Goal: Transaction & Acquisition: Register for event/course

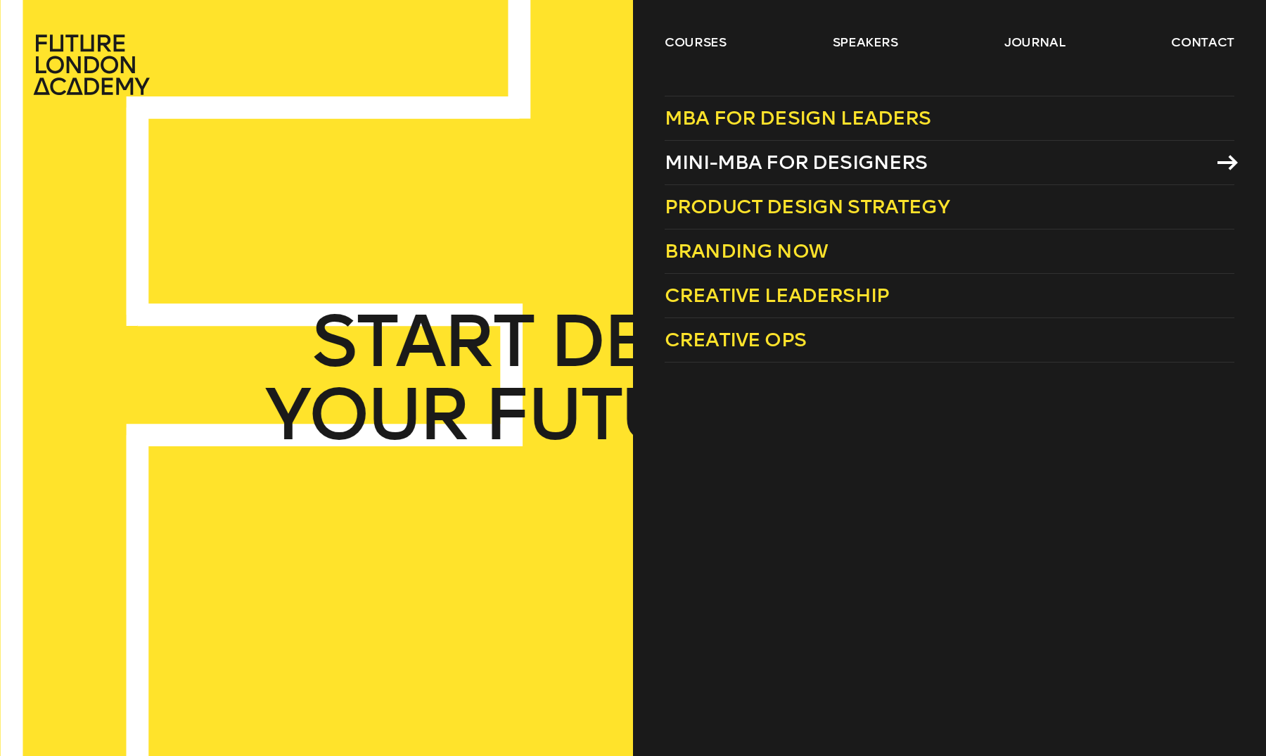
click at [732, 147] on link "Mini-MBA for Designers" at bounding box center [950, 163] width 570 height 44
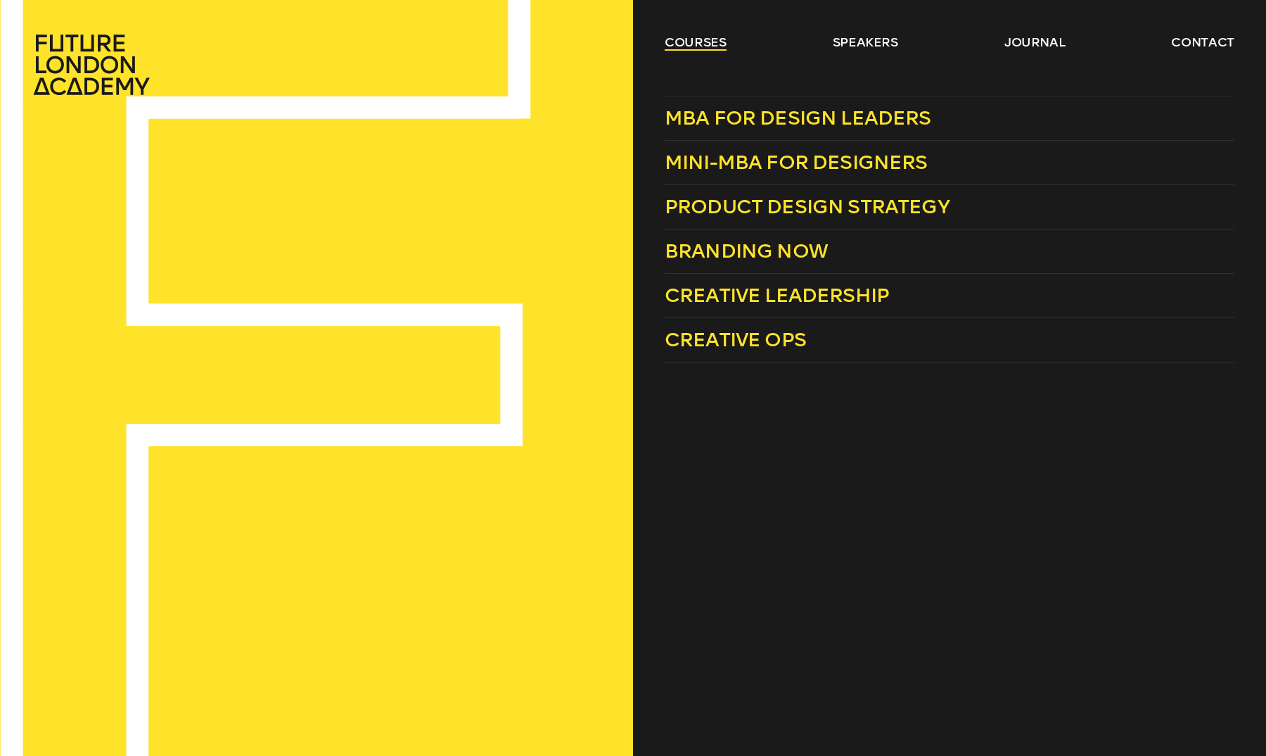
click at [713, 44] on link "courses" at bounding box center [696, 42] width 62 height 17
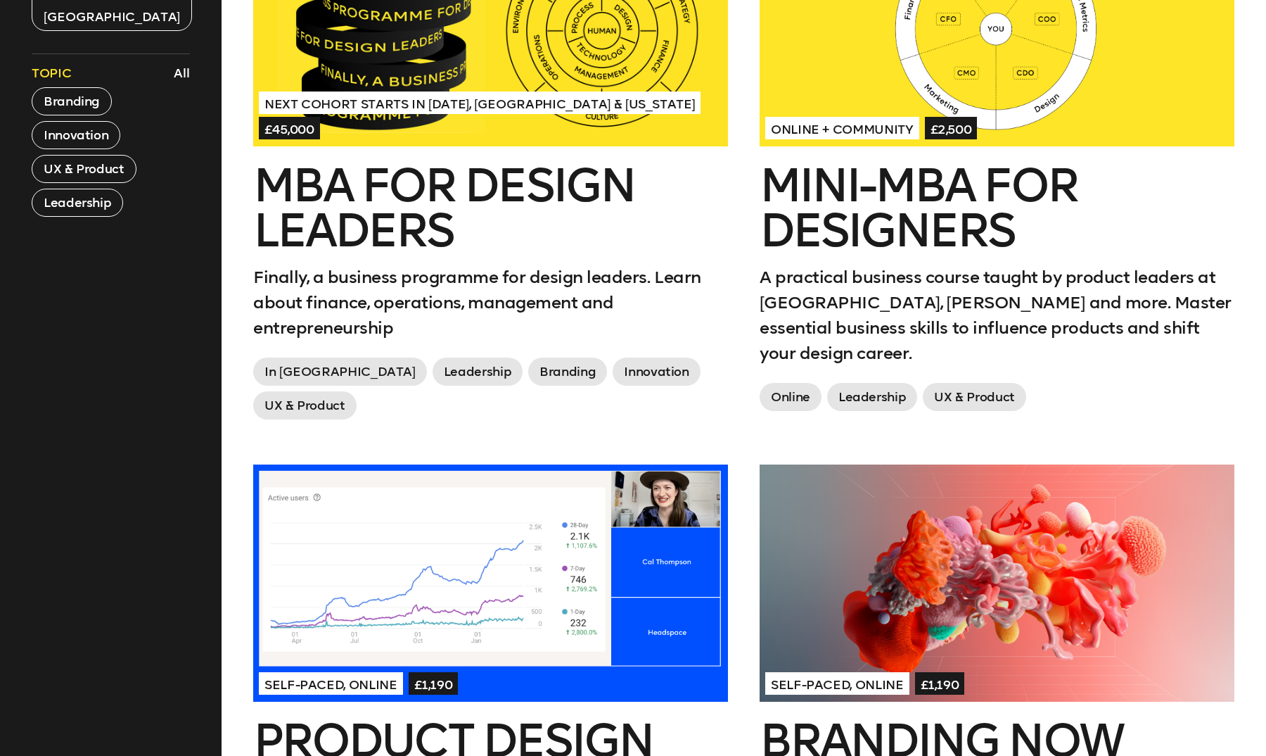
scroll to position [731, 0]
click at [850, 133] on span "Online + Community" at bounding box center [842, 127] width 154 height 23
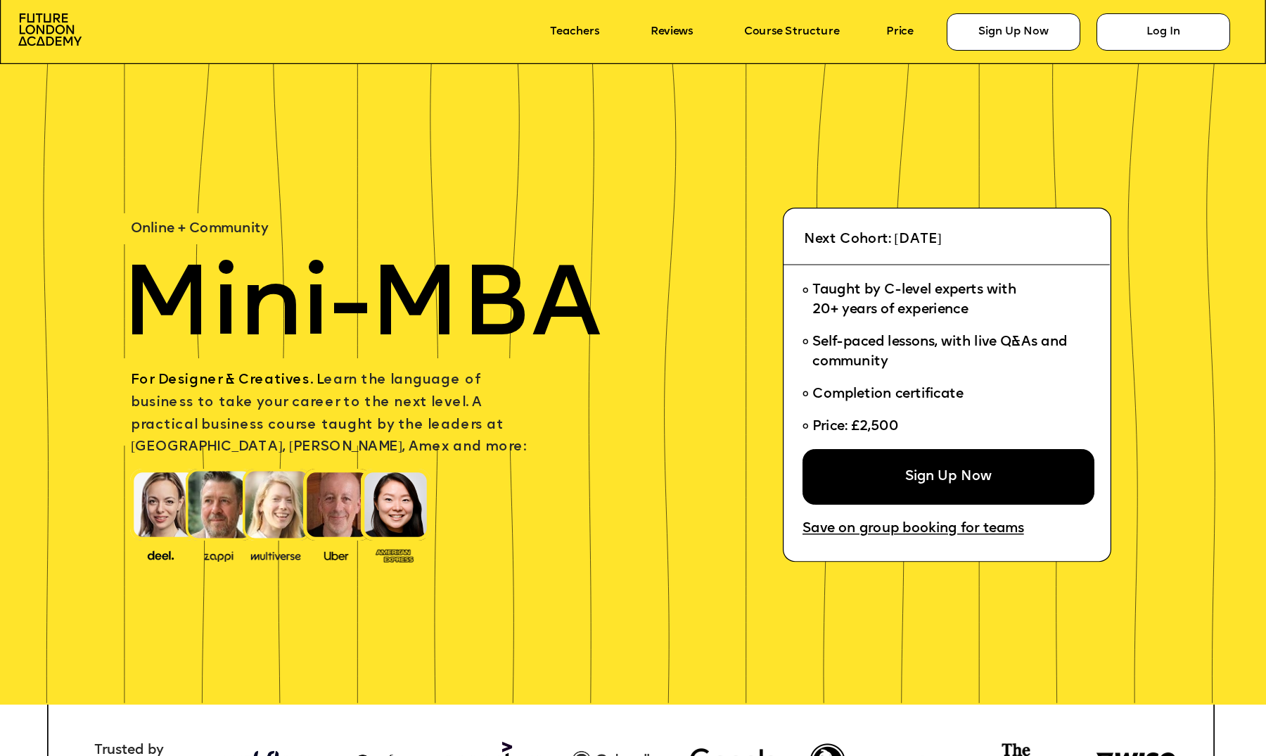
click at [986, 449] on div "Taught by C-level experts with 20+ years of experience Self-paced lessons, with…" at bounding box center [942, 362] width 279 height 174
click at [962, 466] on div "Sign Up Now" at bounding box center [949, 477] width 292 height 56
click at [886, 30] on icon at bounding box center [633, 15] width 1266 height 97
click at [900, 34] on link "Price" at bounding box center [899, 32] width 27 height 13
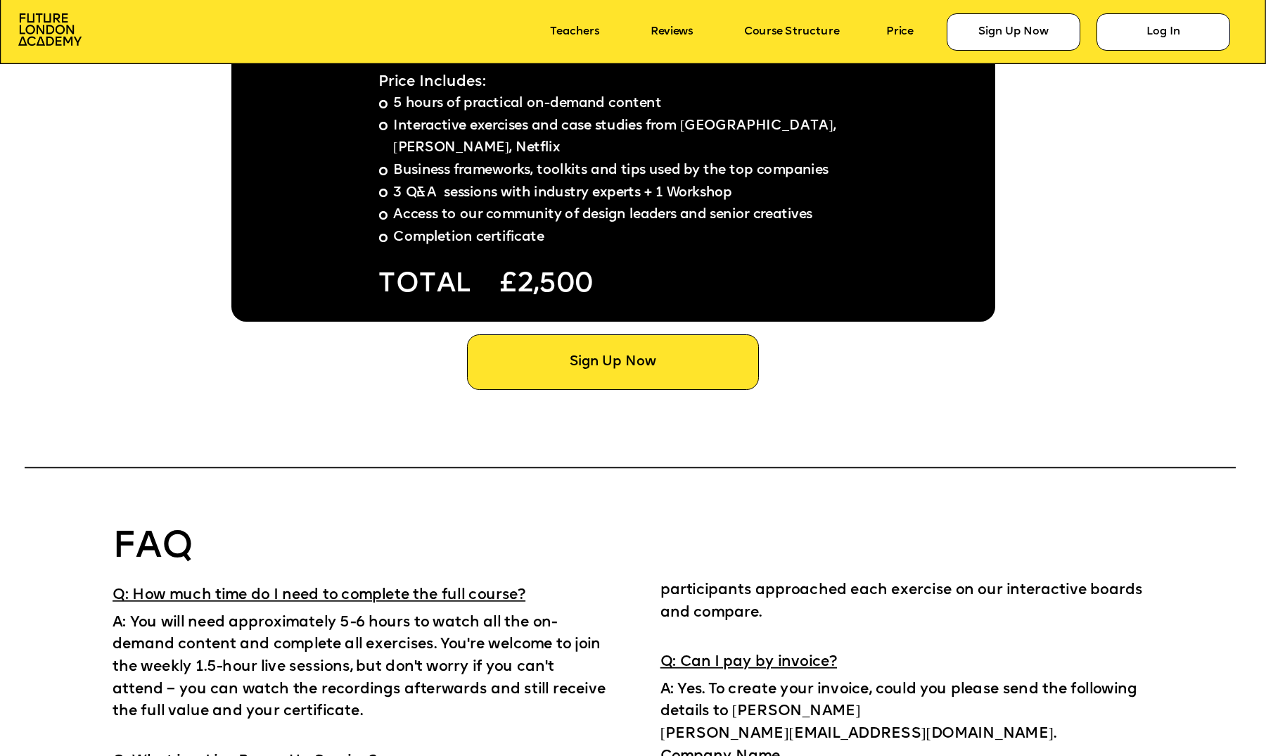
scroll to position [9927, 0]
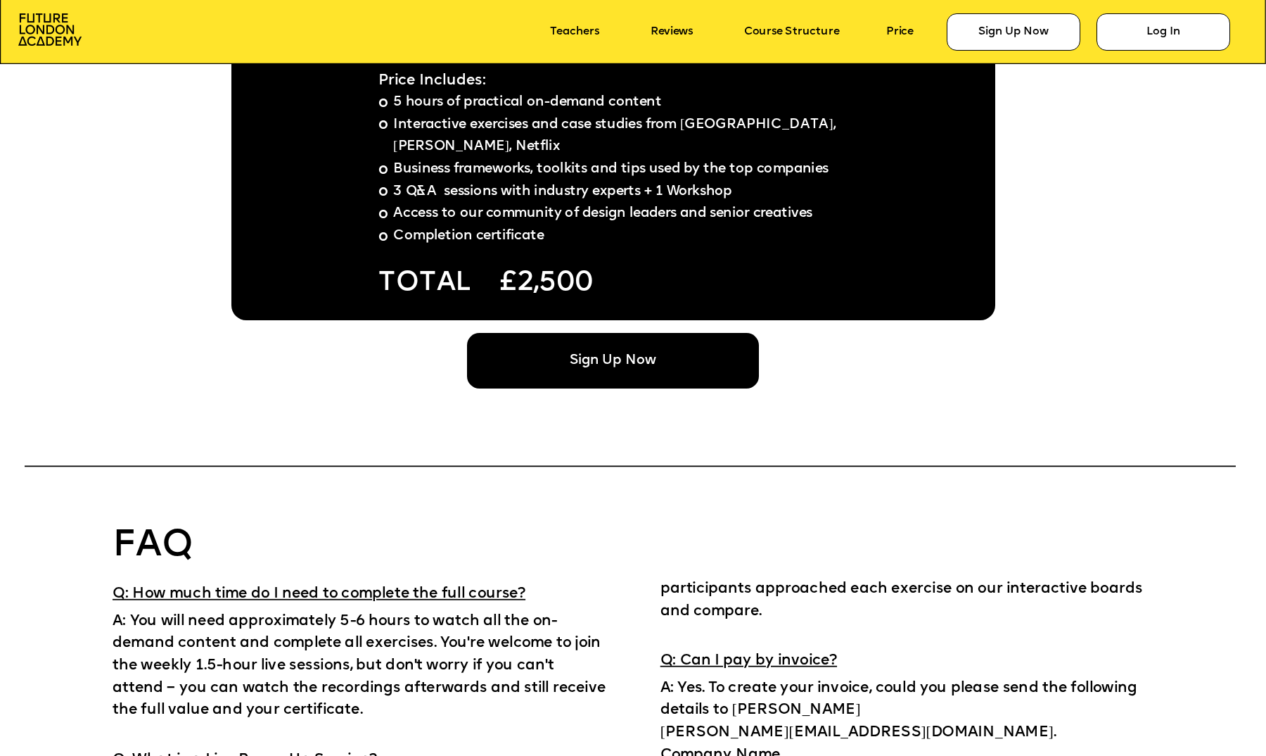
click at [585, 348] on div "Sign Up Now" at bounding box center [613, 361] width 292 height 56
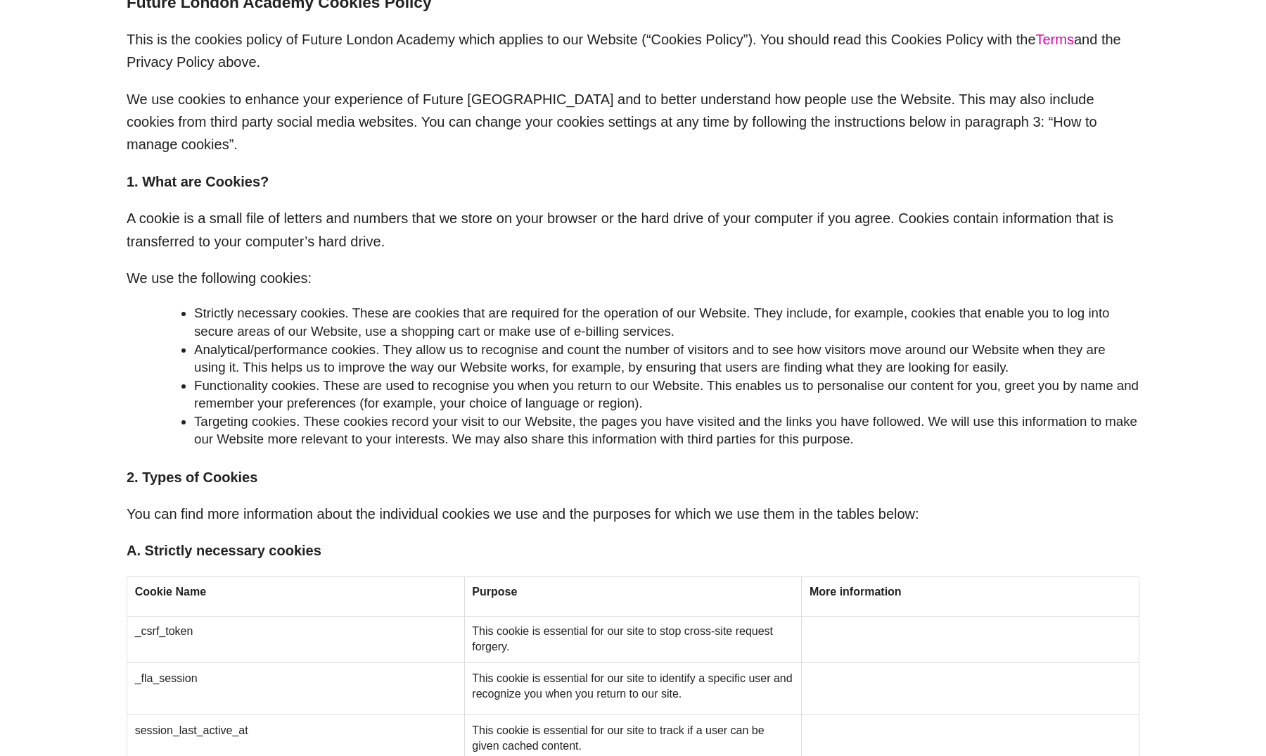
scroll to position [4805, 0]
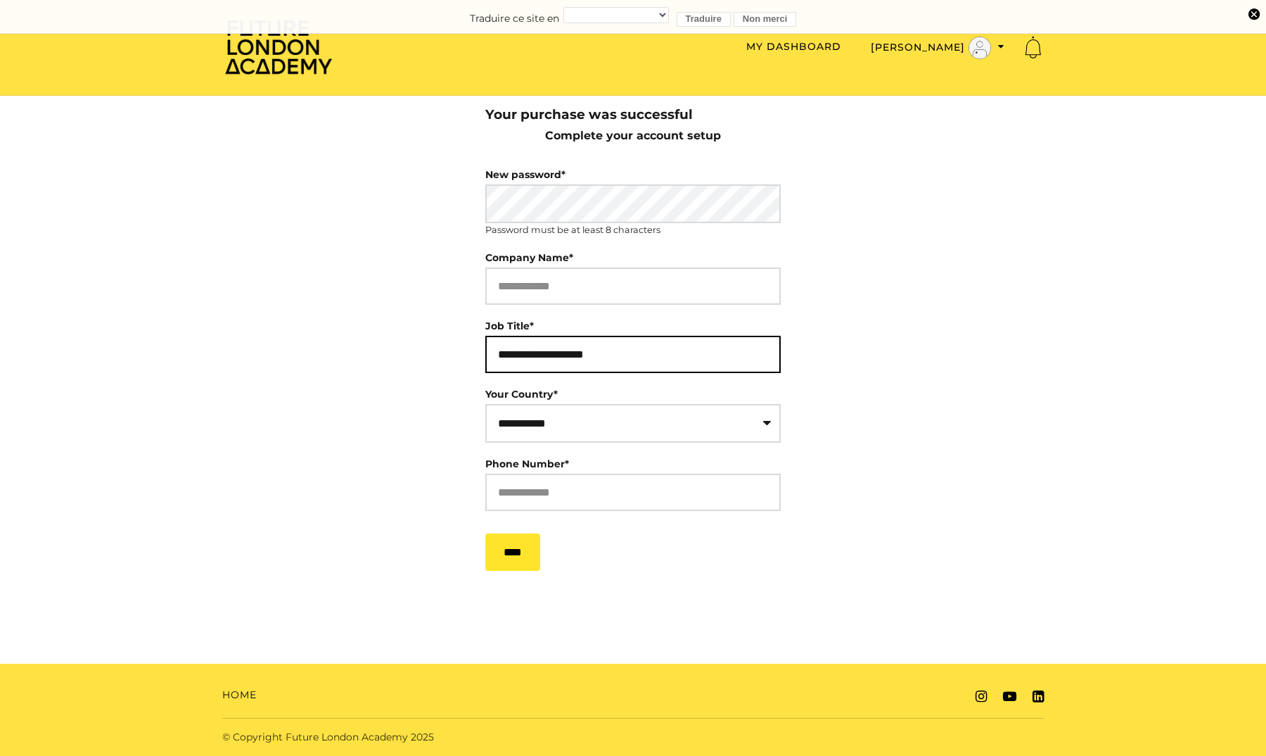
type input "**********"
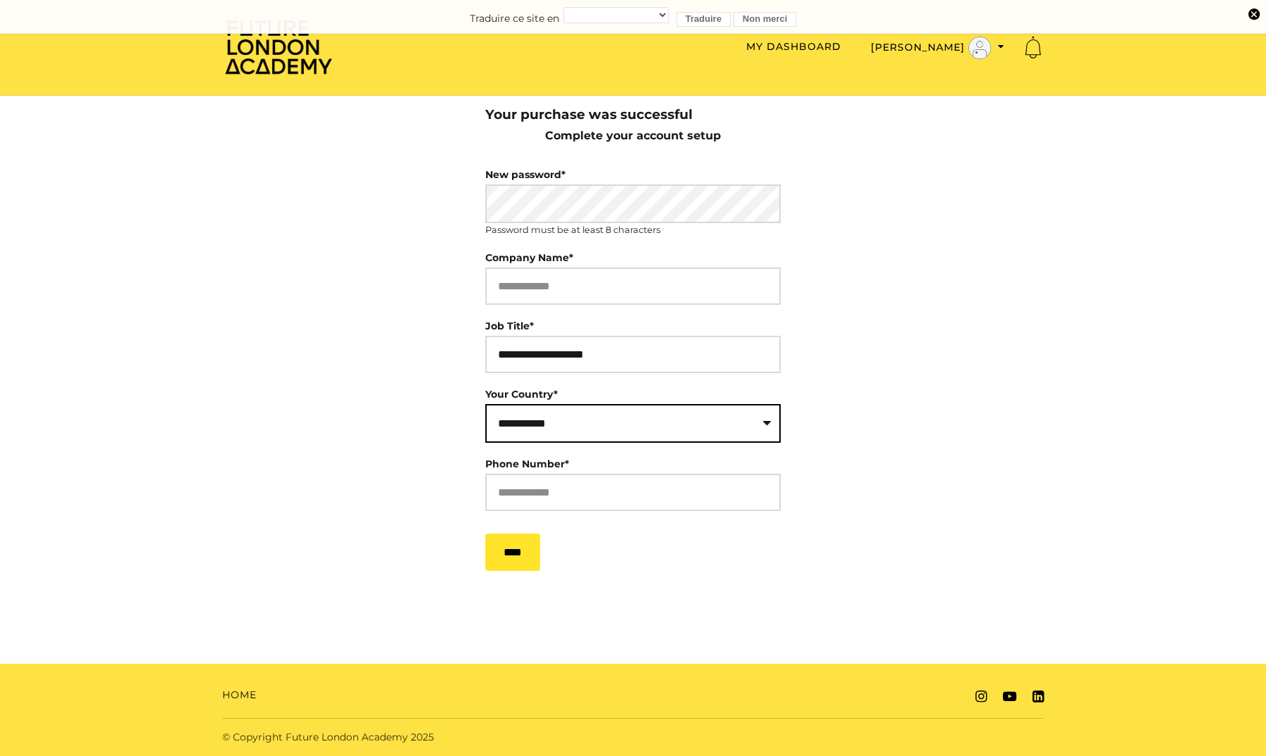
select select "**"
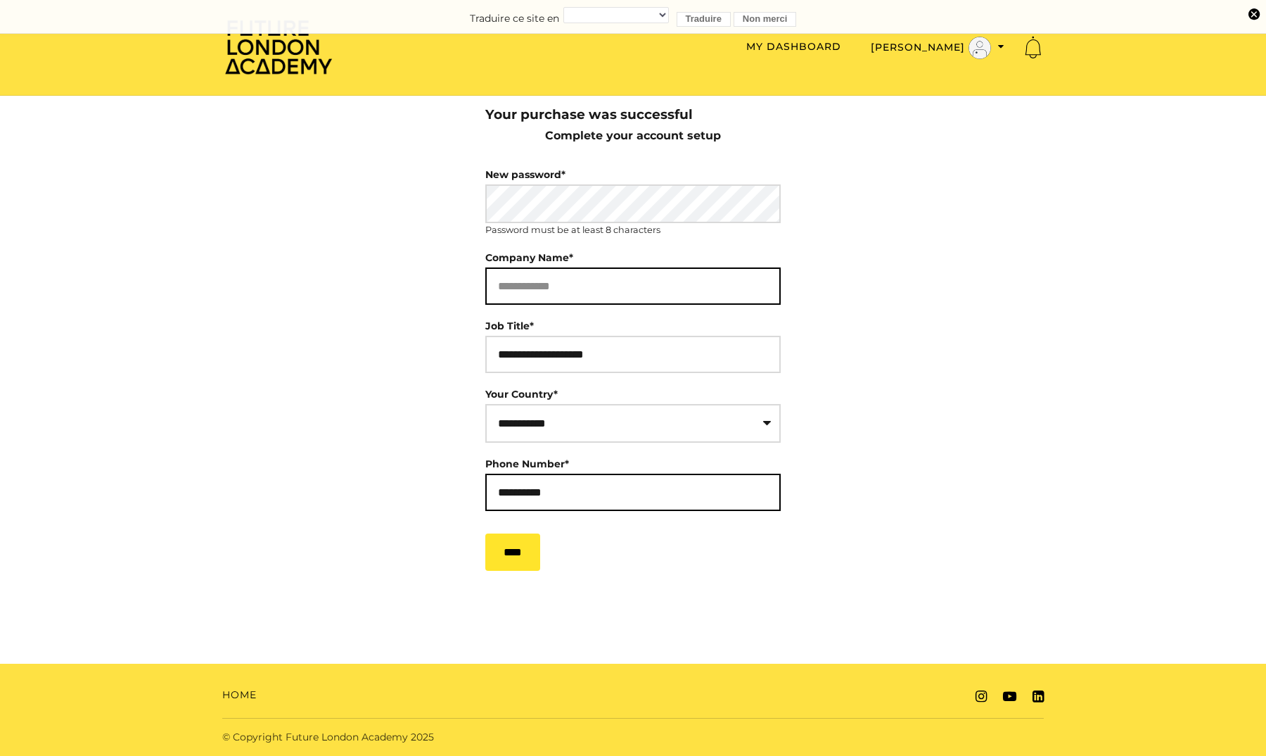
type input "**********"
click at [550, 281] on input "Company Name*" at bounding box center [632, 285] width 295 height 37
type input "*"
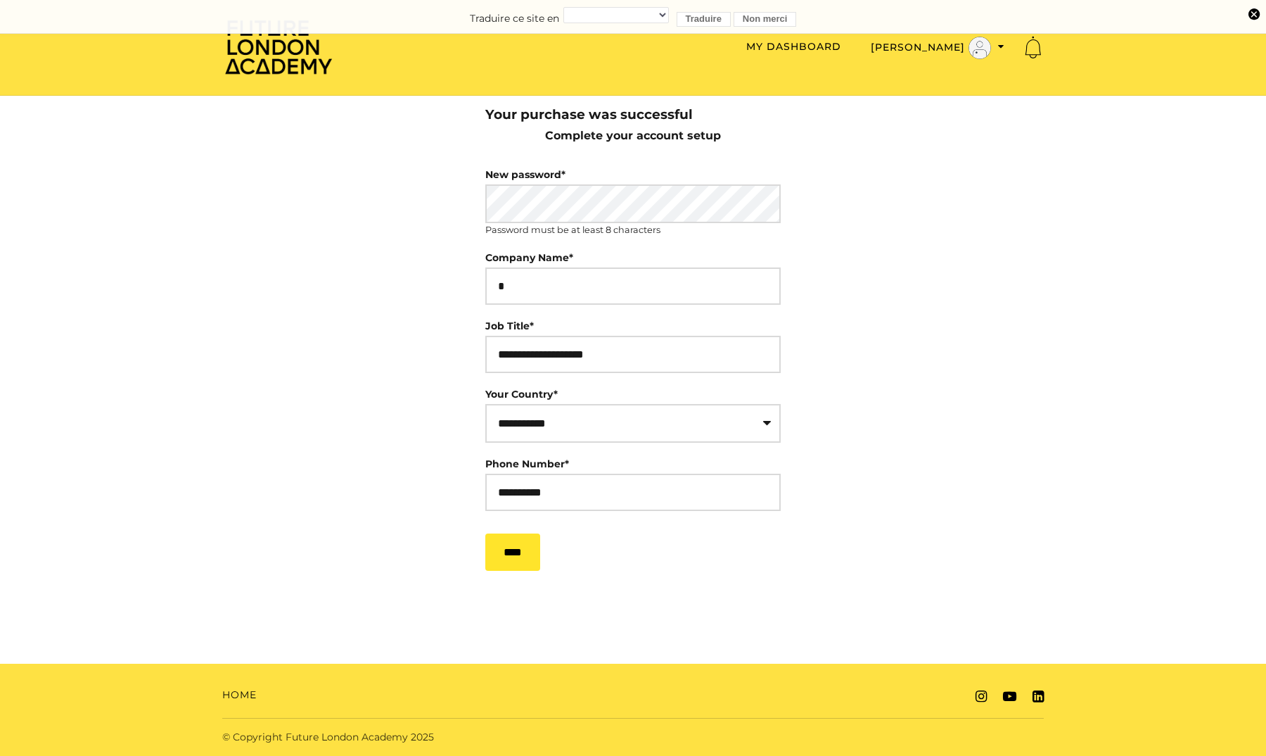
click at [997, 451] on body "**********" at bounding box center [633, 378] width 1266 height 756
click at [517, 571] on input "****" at bounding box center [512, 551] width 55 height 37
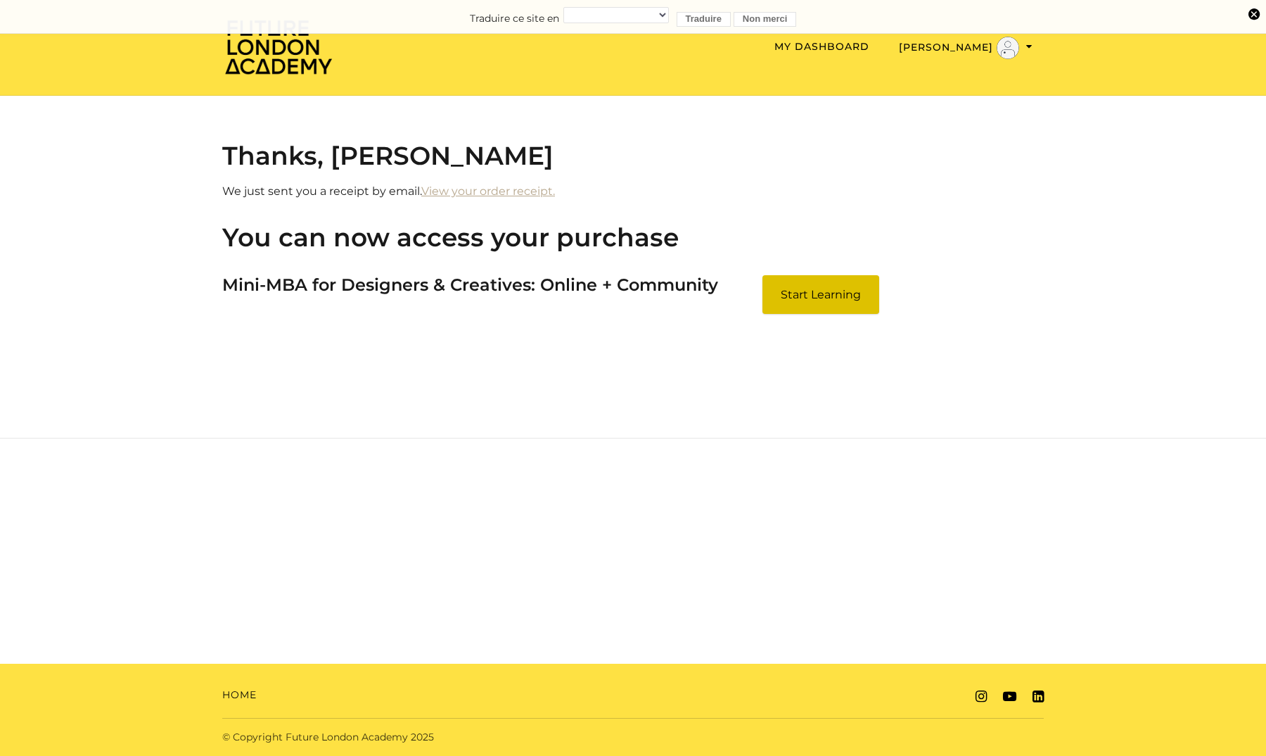
click at [792, 305] on link "Start Learning" at bounding box center [821, 294] width 117 height 39
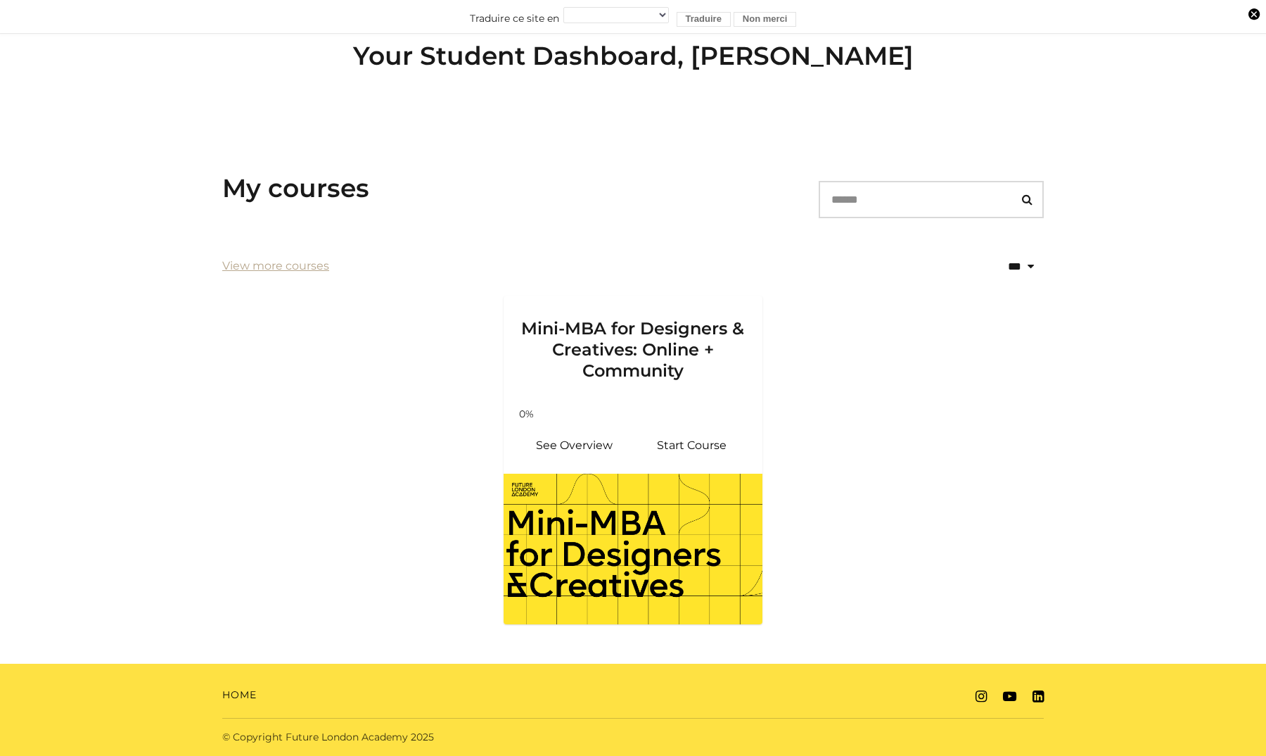
scroll to position [98, 0]
click at [604, 423] on div "Your progress: 0% See Overview Start Course" at bounding box center [633, 436] width 259 height 75
click at [625, 465] on div "Your progress: 0% See Overview Start Course" at bounding box center [633, 436] width 259 height 75
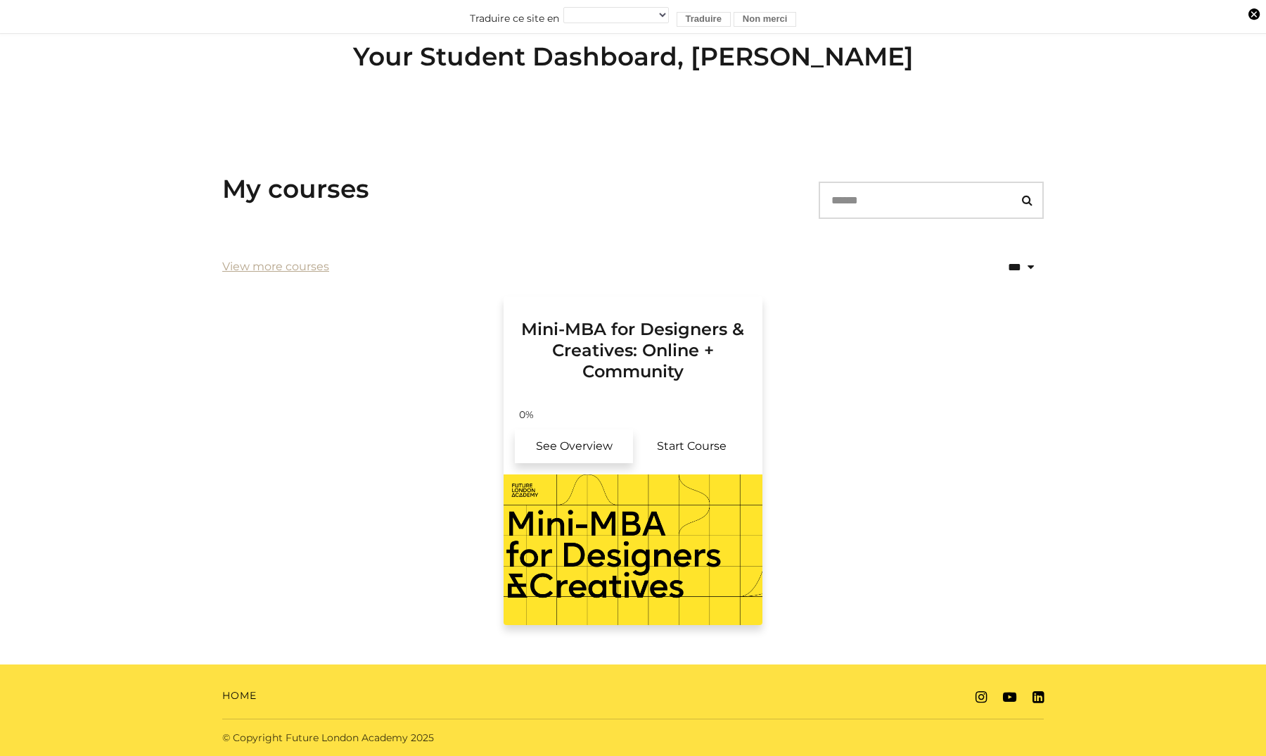
click at [582, 442] on link "See Overview" at bounding box center [574, 446] width 118 height 34
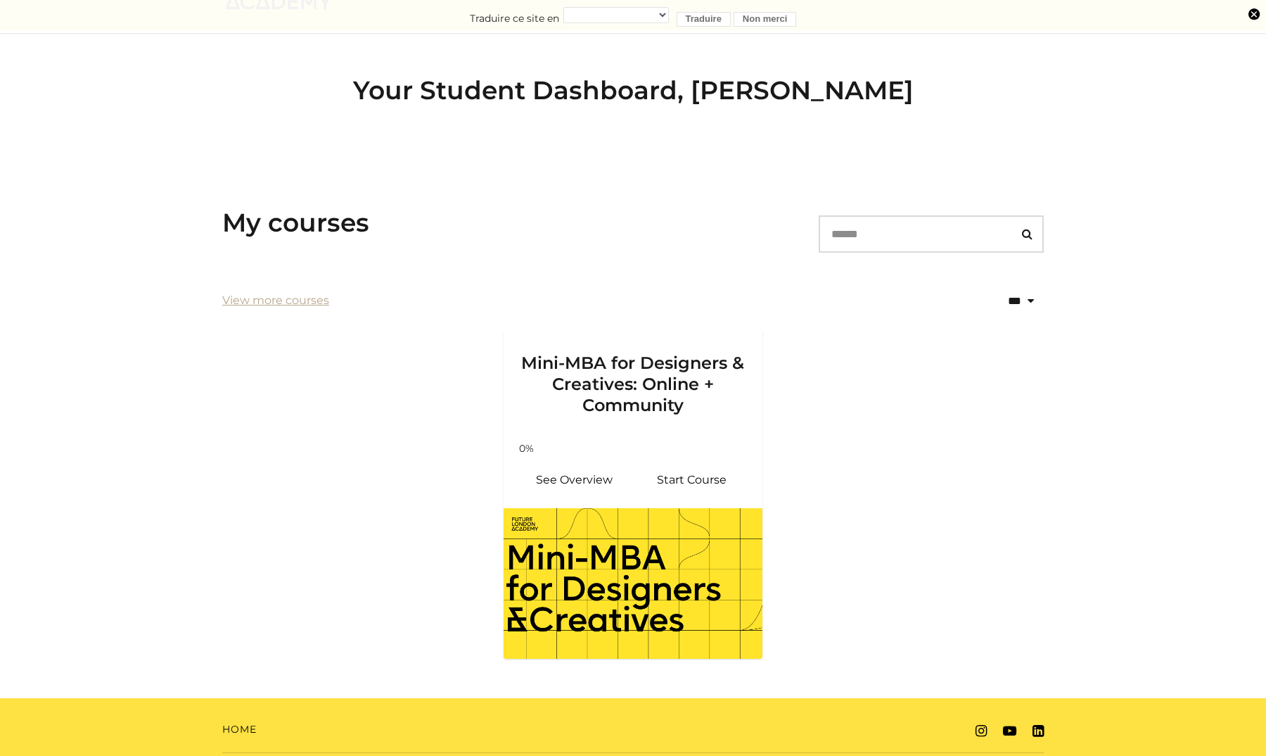
scroll to position [65, 0]
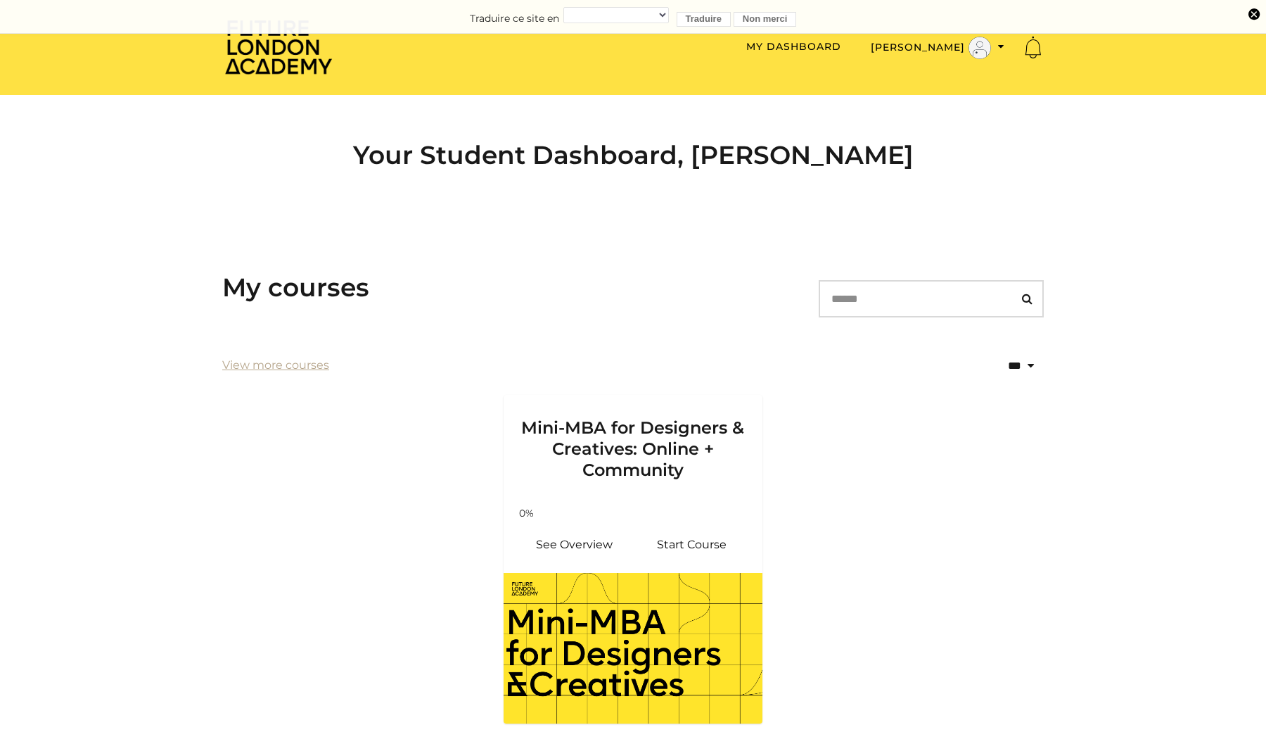
scroll to position [65, 0]
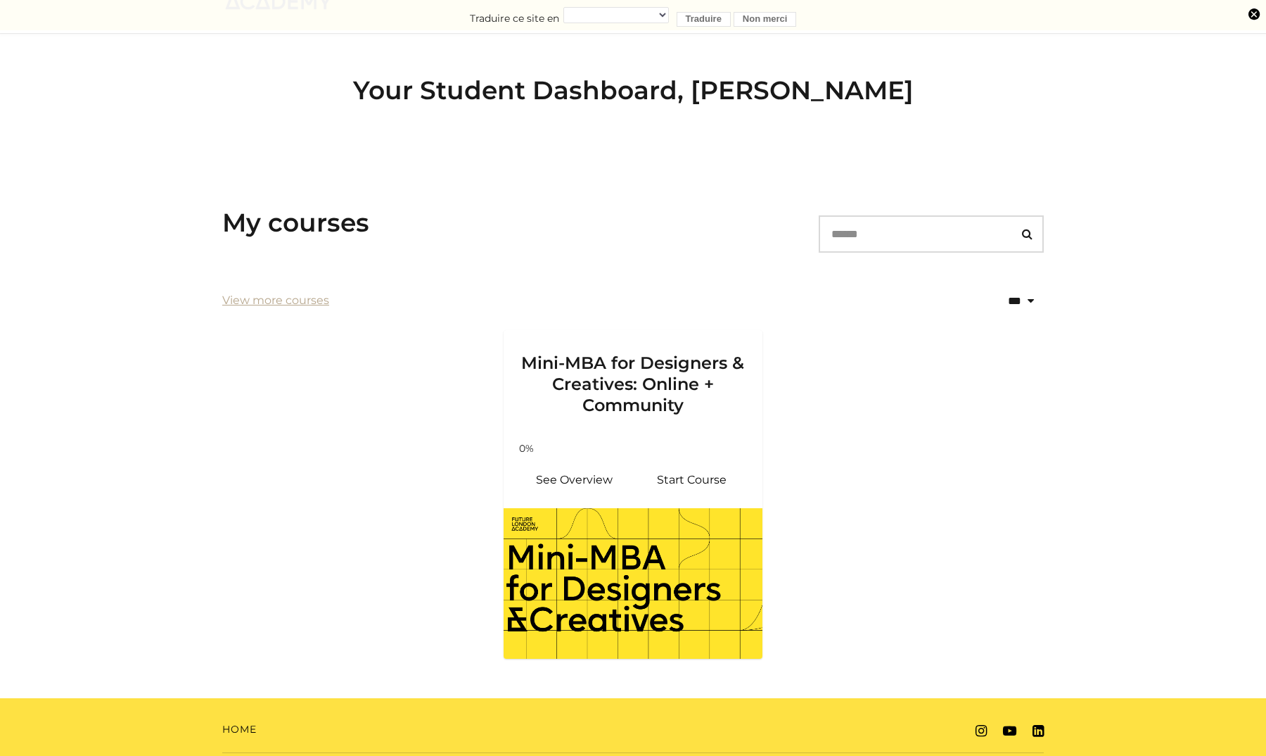
click at [980, 431] on ul "Mini-MBA for Designers & Creatives: Online + Community Your progress: 0% See Ov…" at bounding box center [633, 502] width 844 height 345
